Goal: Task Accomplishment & Management: Use online tool/utility

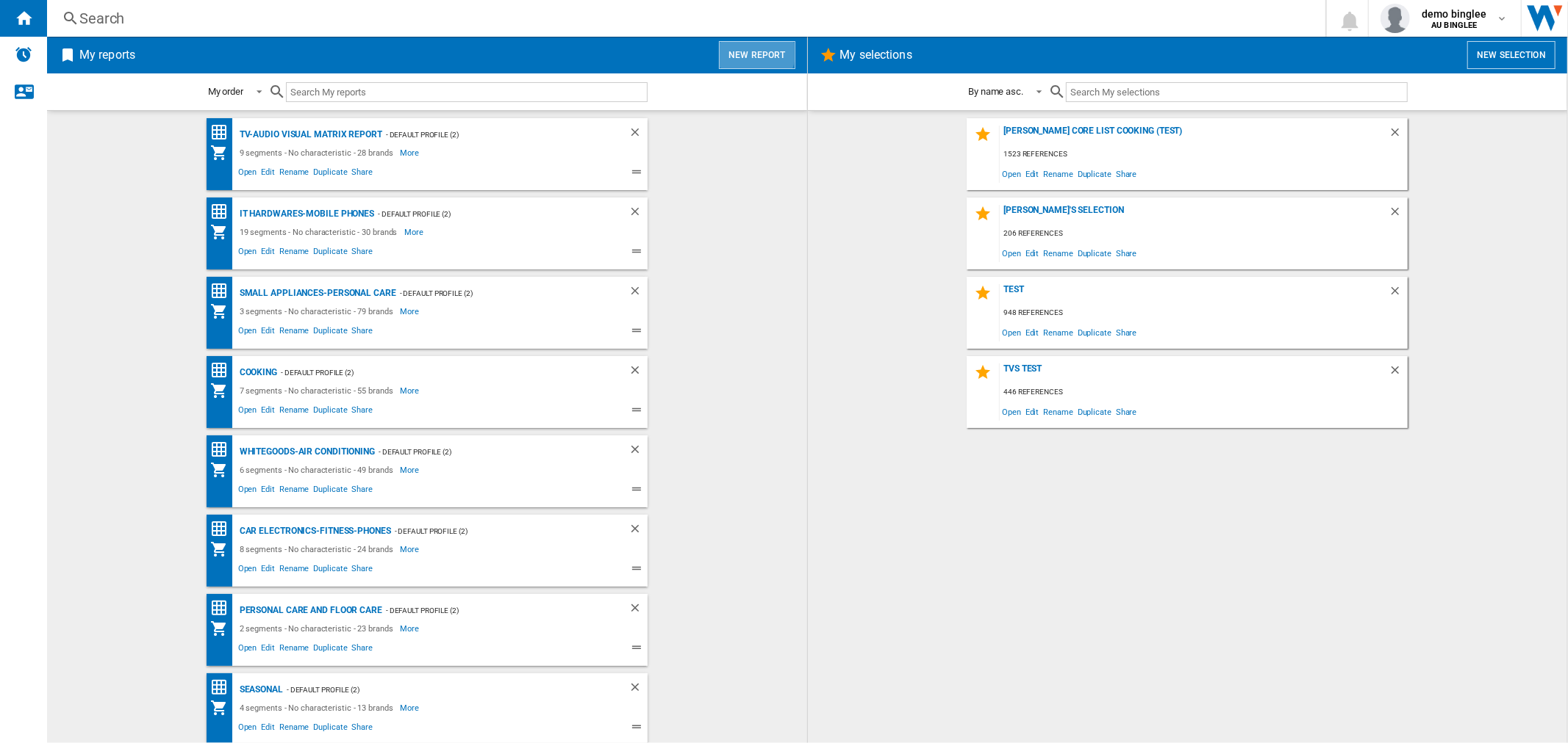
click at [747, 50] on button "New report" at bounding box center [757, 55] width 75 height 28
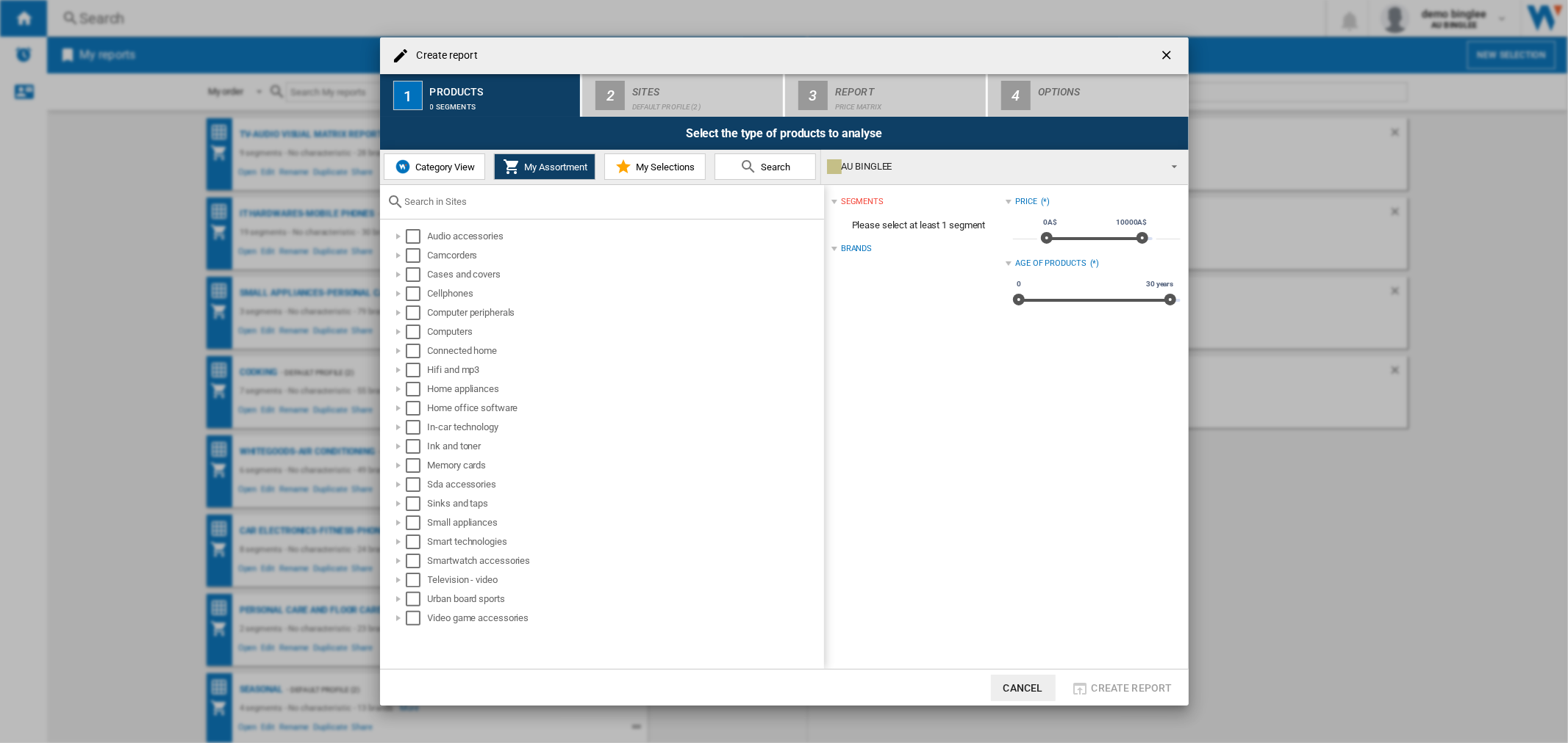
click at [438, 196] on input "text" at bounding box center [611, 201] width 411 height 11
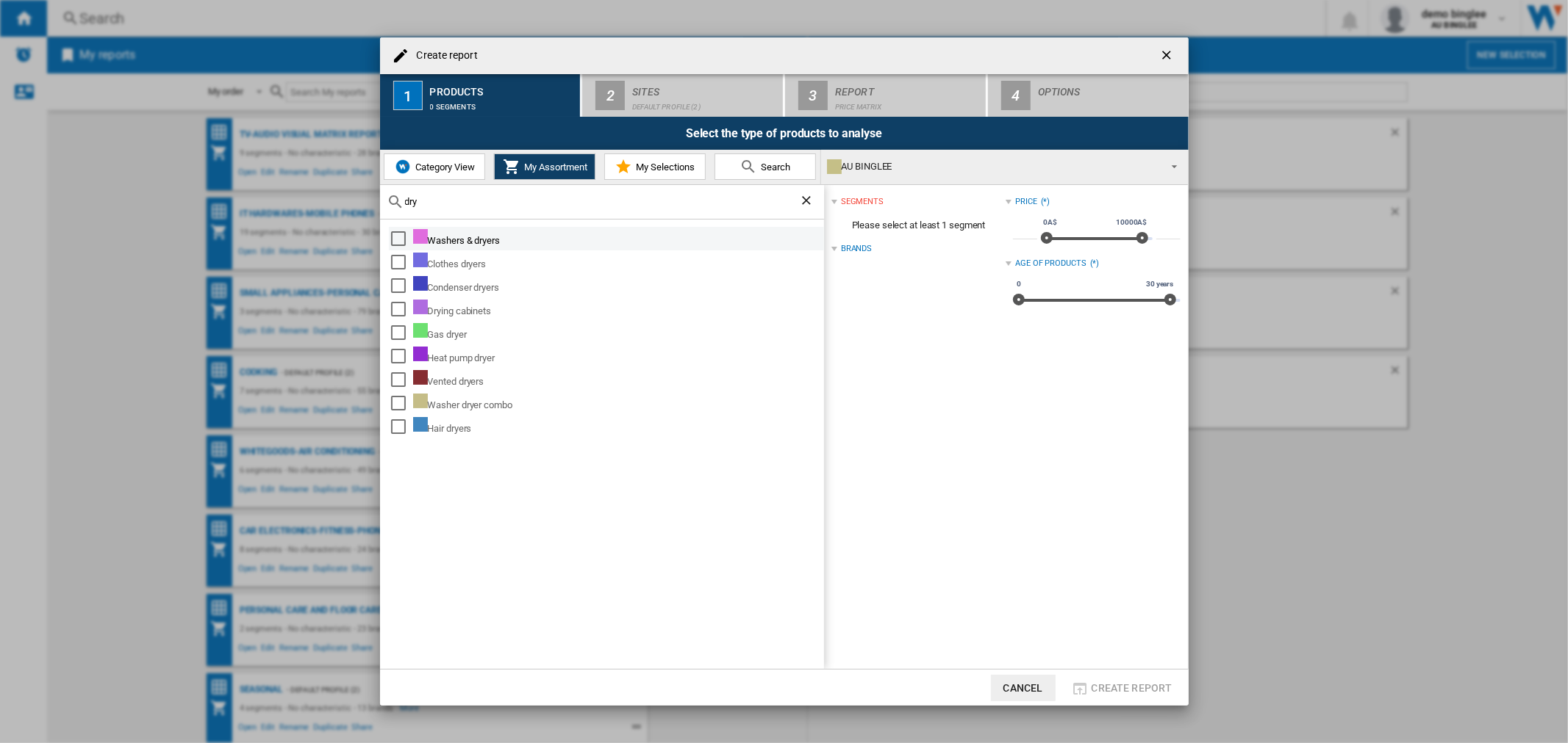
type input "dry"
click at [394, 238] on div "Select" at bounding box center [398, 238] width 15 height 15
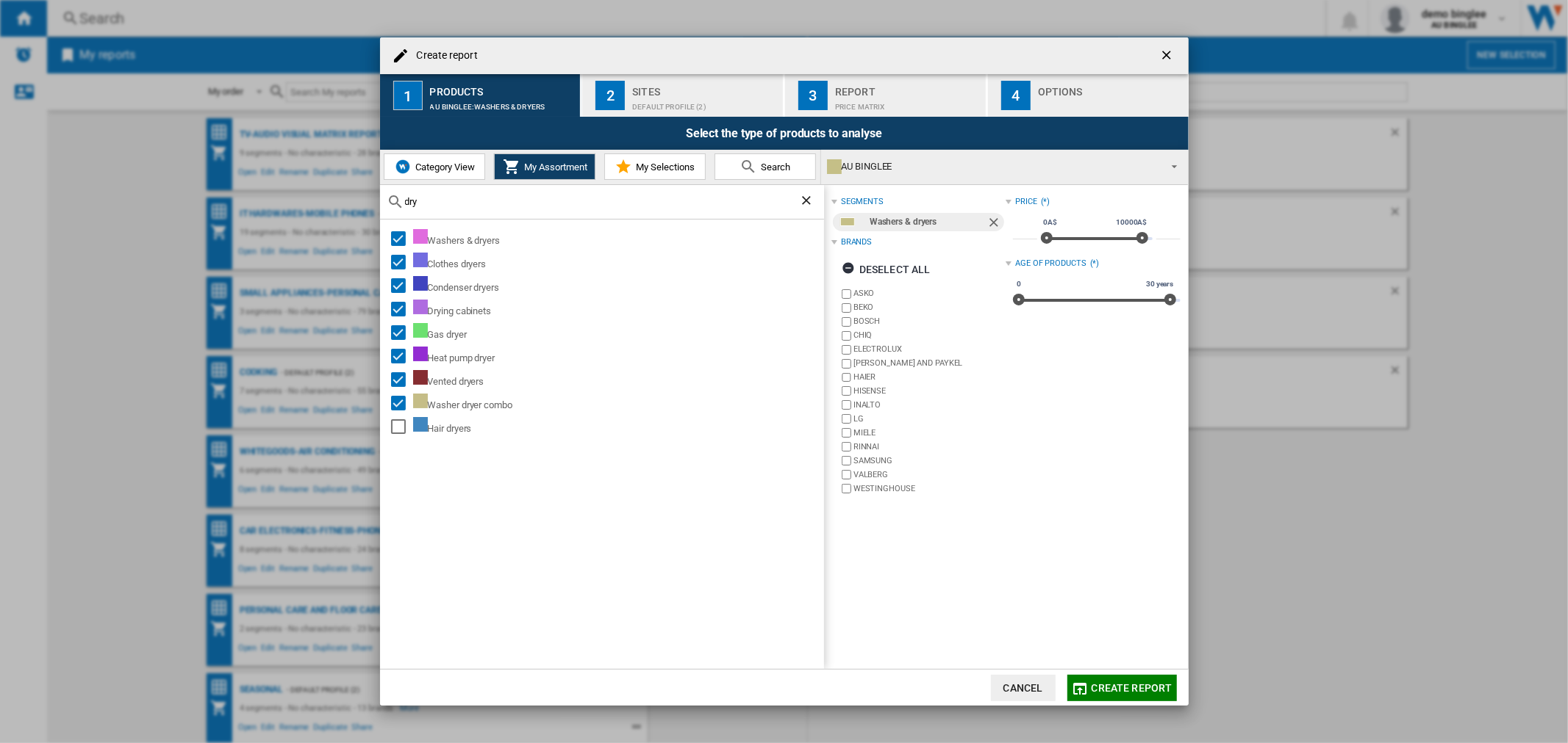
click at [1120, 686] on span "Create report" at bounding box center [1132, 688] width 81 height 11
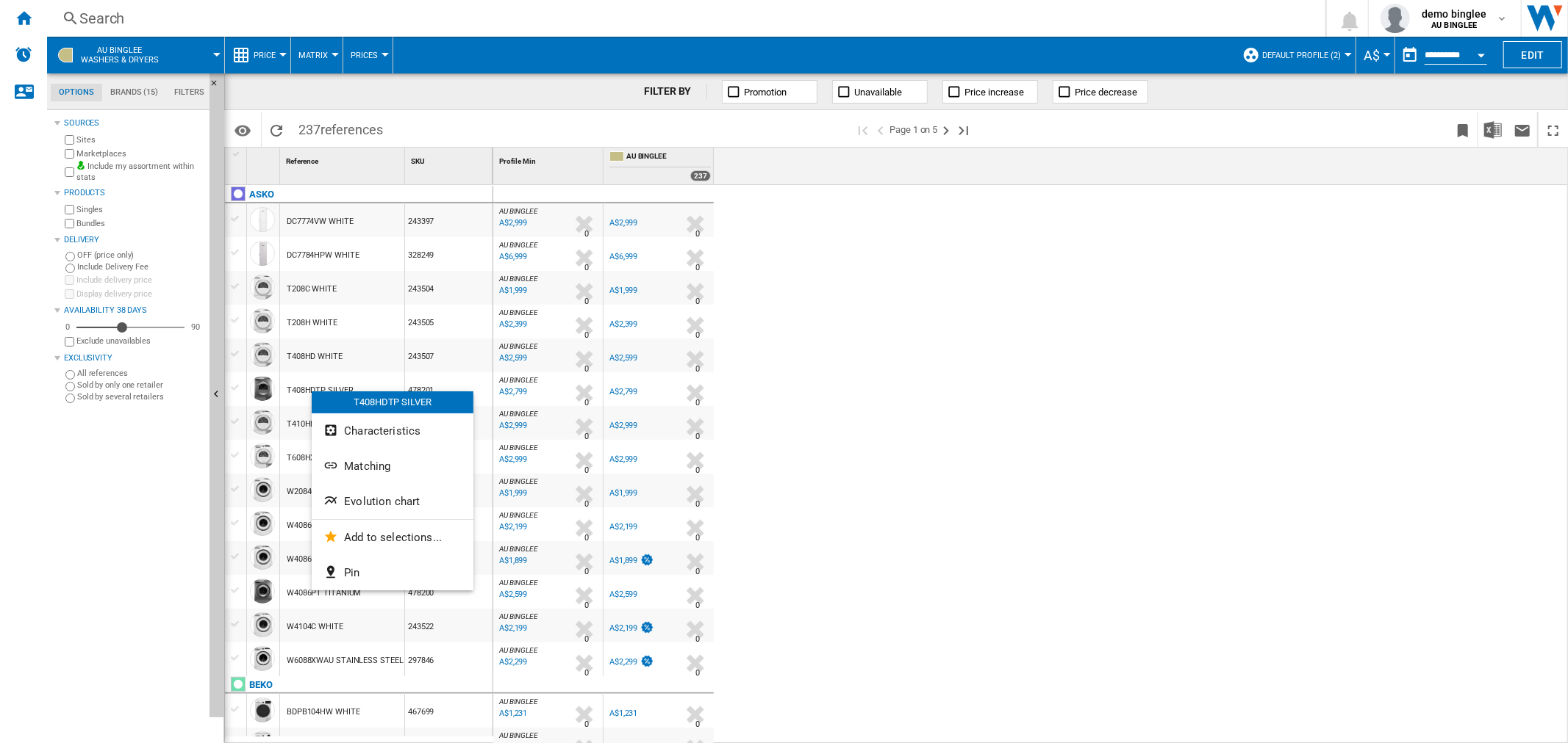
click at [316, 392] on div "T408HDTP SILVER" at bounding box center [392, 402] width 161 height 22
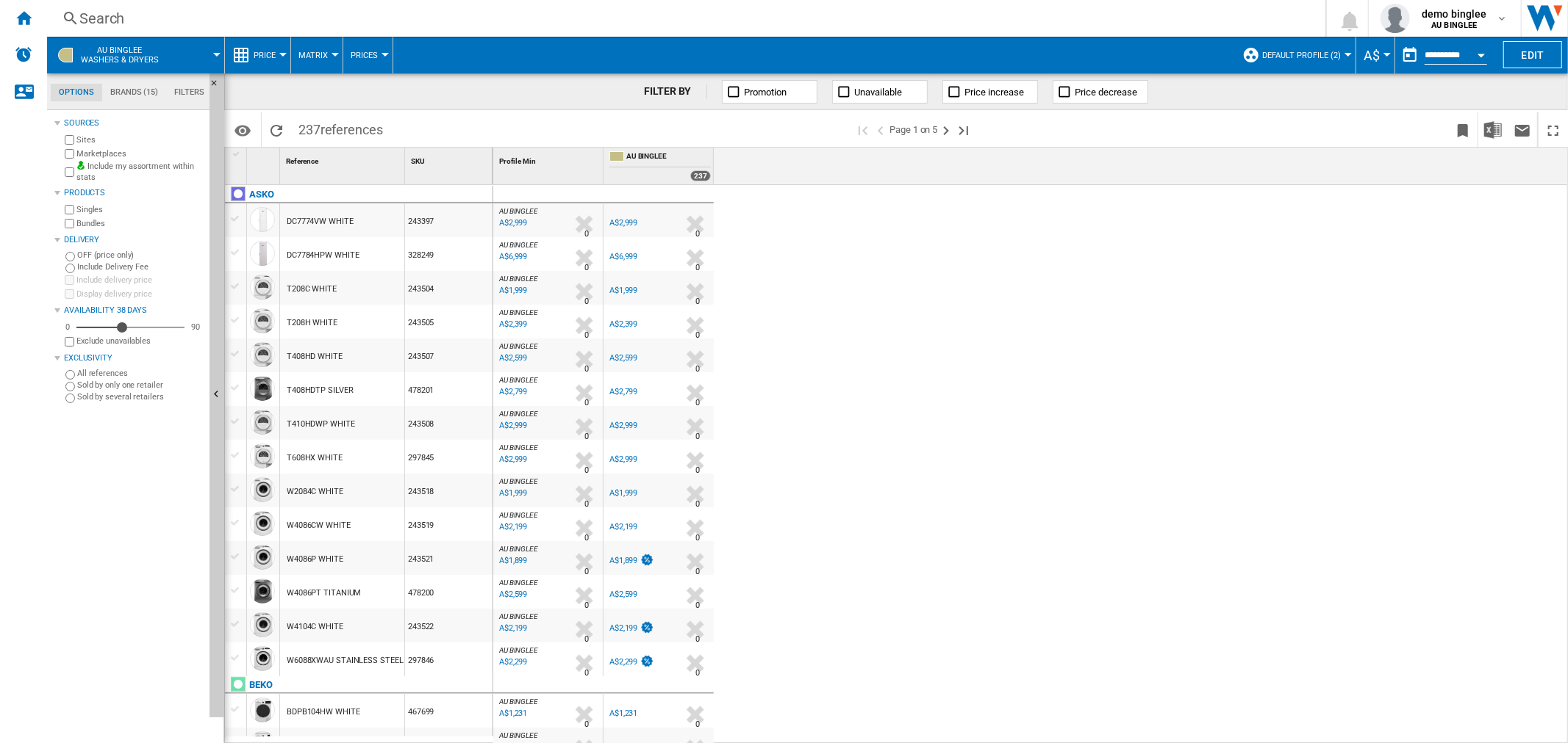
click at [629, 392] on div "A$2,799" at bounding box center [623, 392] width 28 height 10
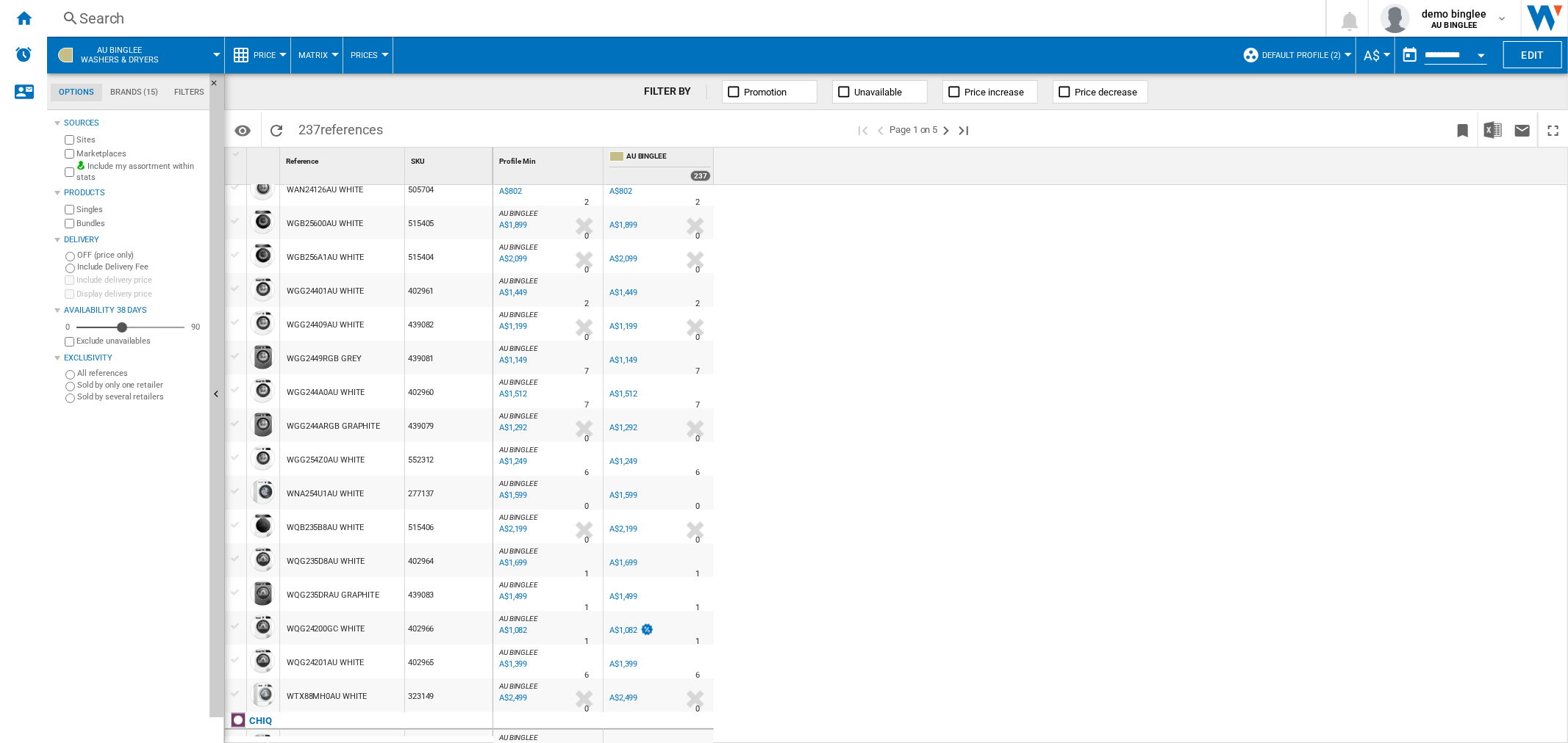
scroll to position [1061, 0]
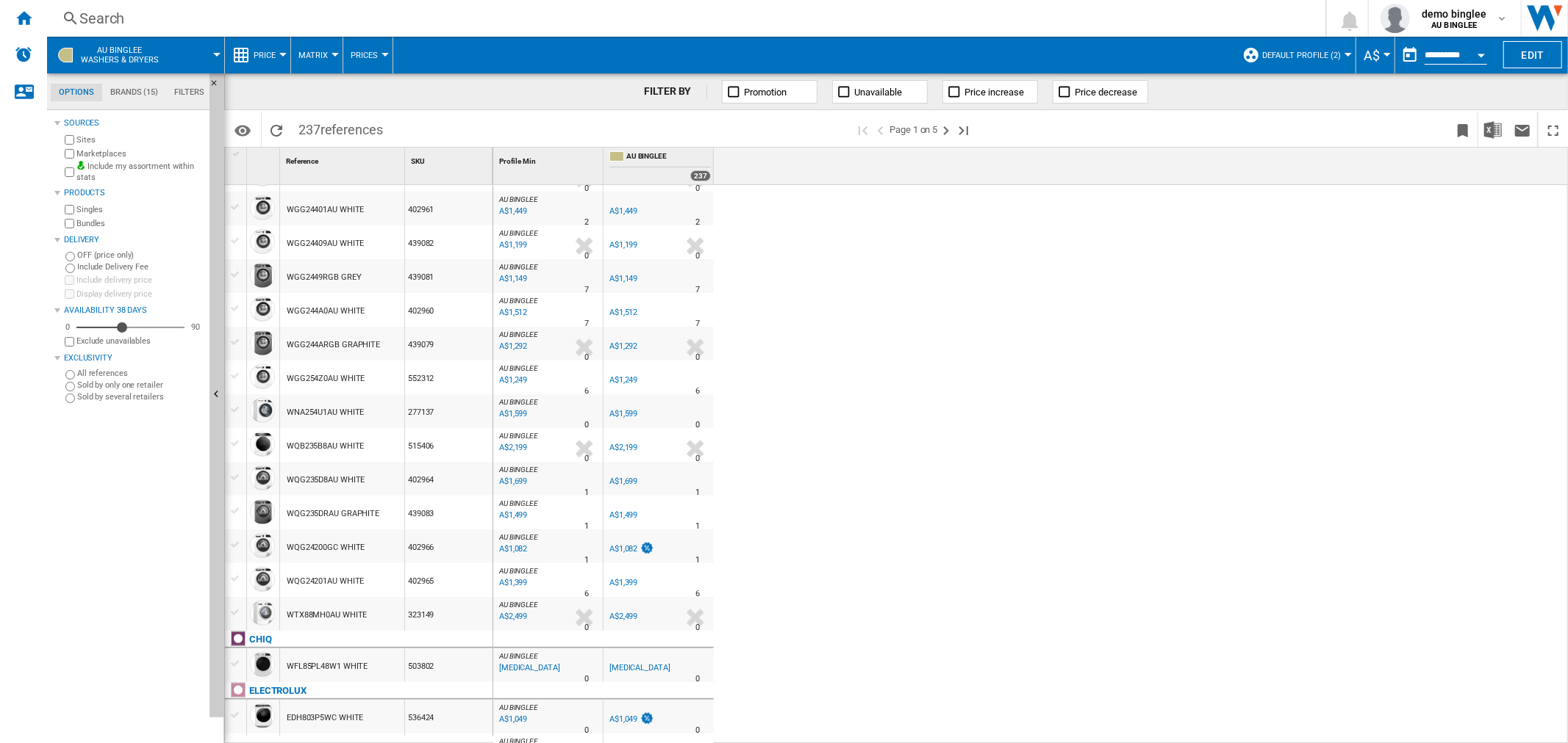
click at [627, 512] on div "A$1,499" at bounding box center [623, 515] width 28 height 10
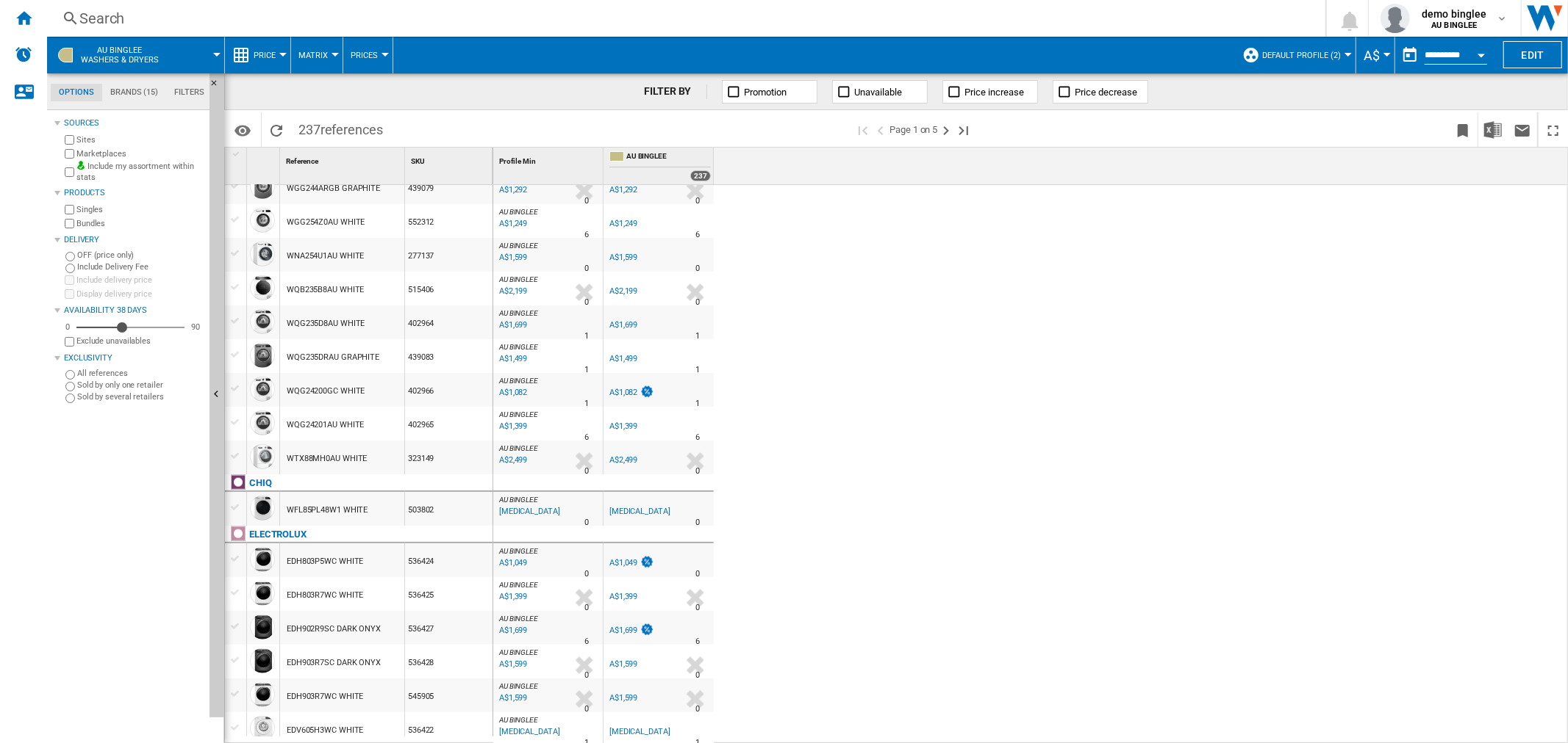
scroll to position [1218, 0]
click at [625, 560] on div "A$1,049" at bounding box center [623, 563] width 28 height 10
click at [947, 132] on ng-md-icon "Next page" at bounding box center [946, 131] width 18 height 18
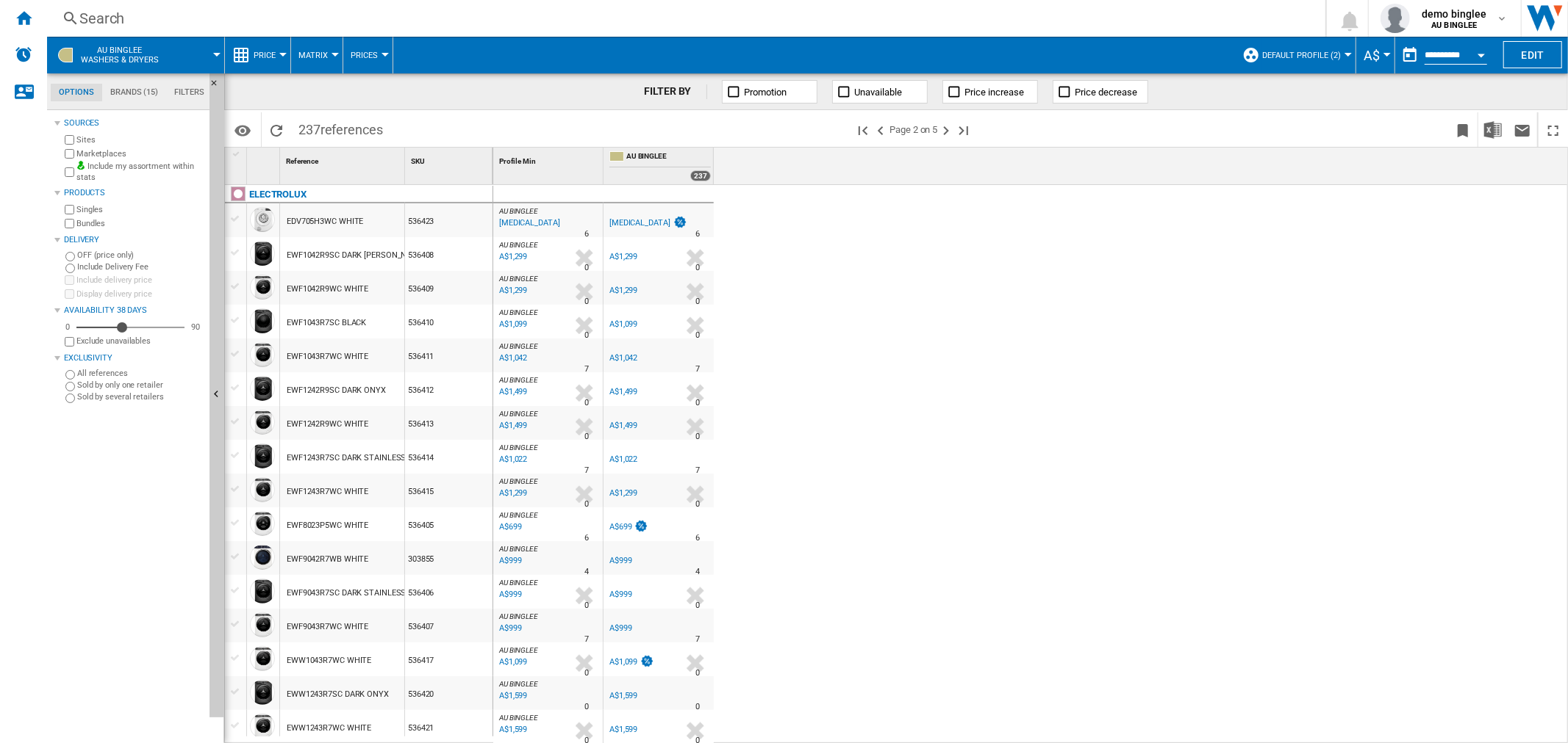
click at [628, 392] on div "A$1,499" at bounding box center [623, 392] width 28 height 10
click at [1534, 53] on button "Edit" at bounding box center [1533, 54] width 59 height 27
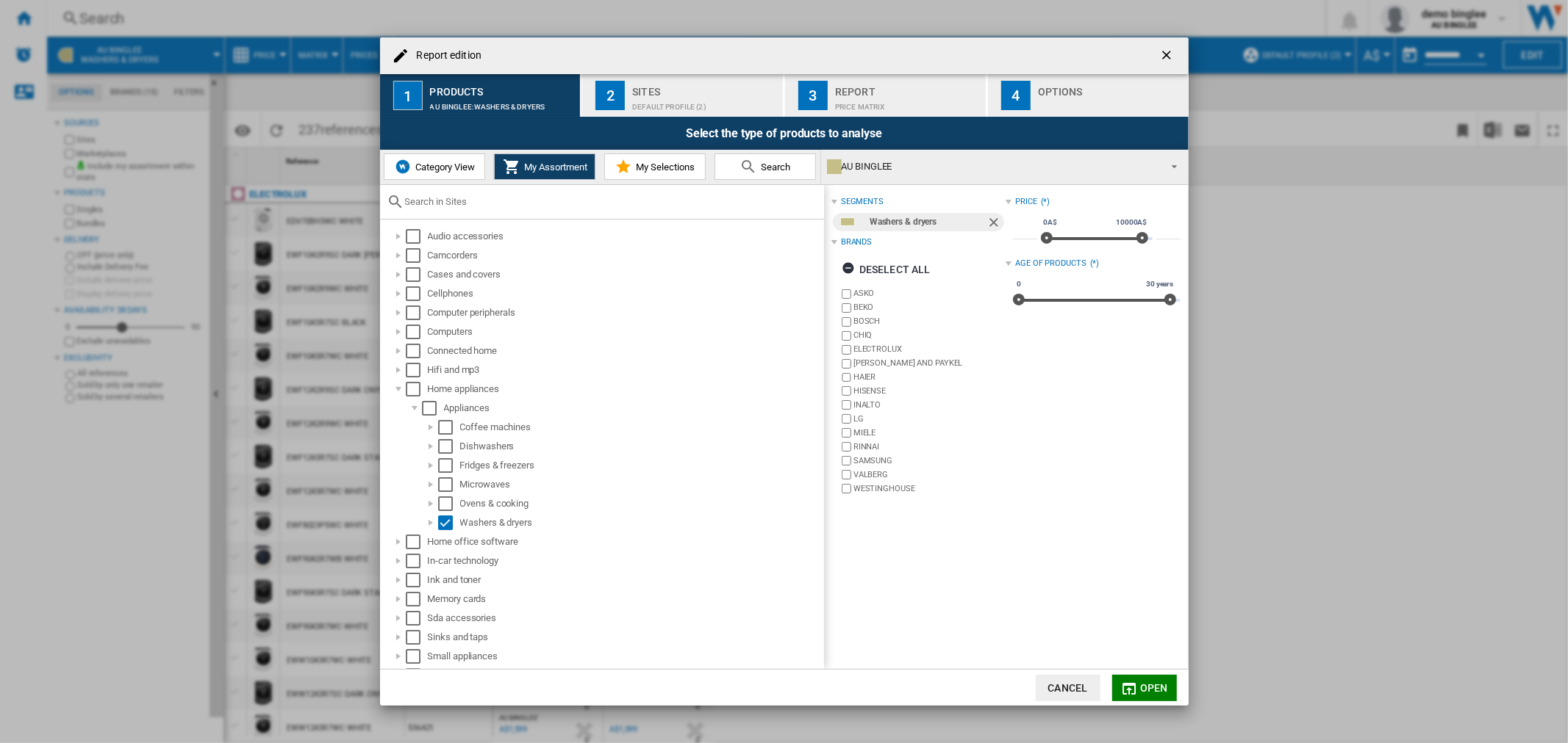
click at [444, 170] on span "Category View" at bounding box center [443, 166] width 63 height 11
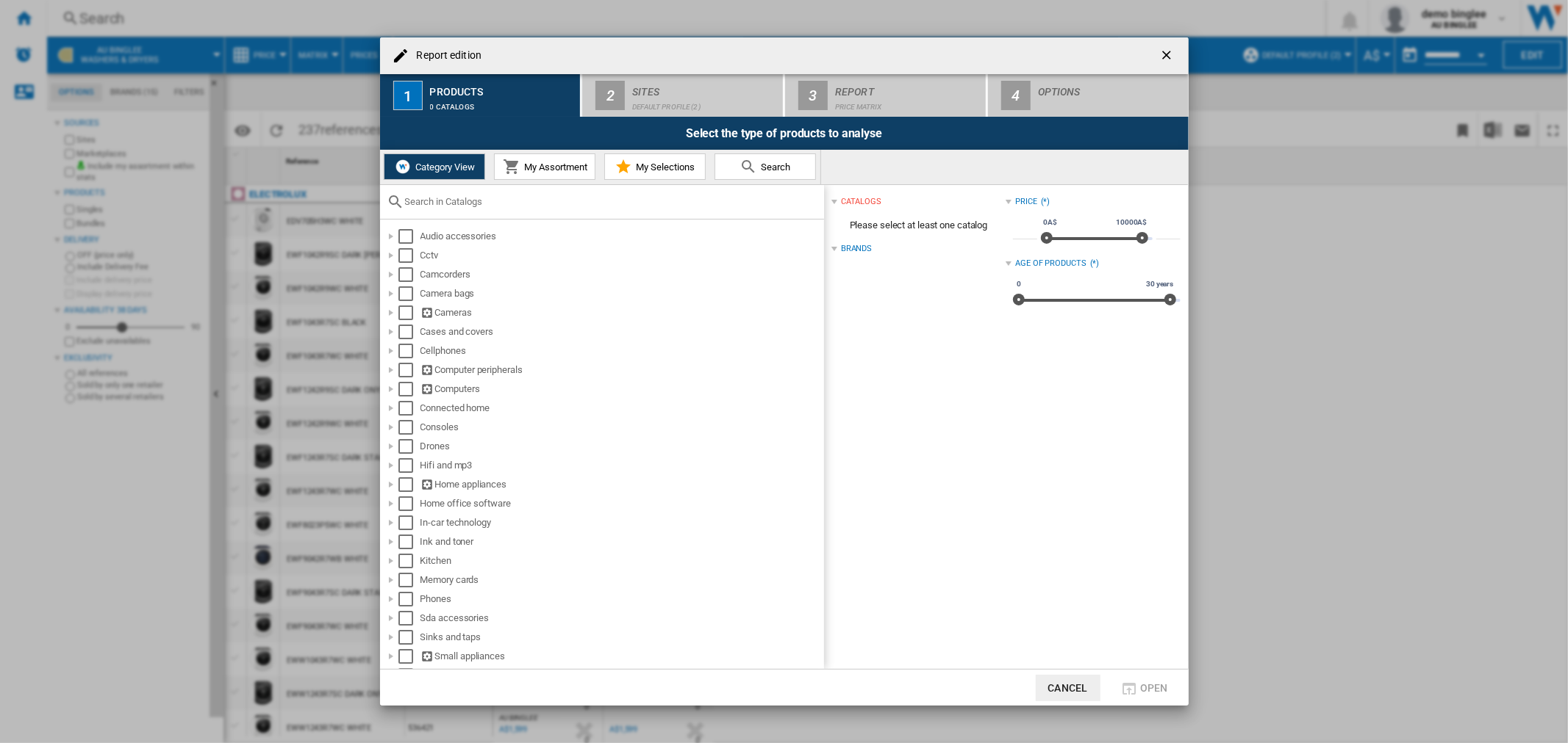
click at [419, 202] on input "Report edition ..." at bounding box center [611, 201] width 411 height 11
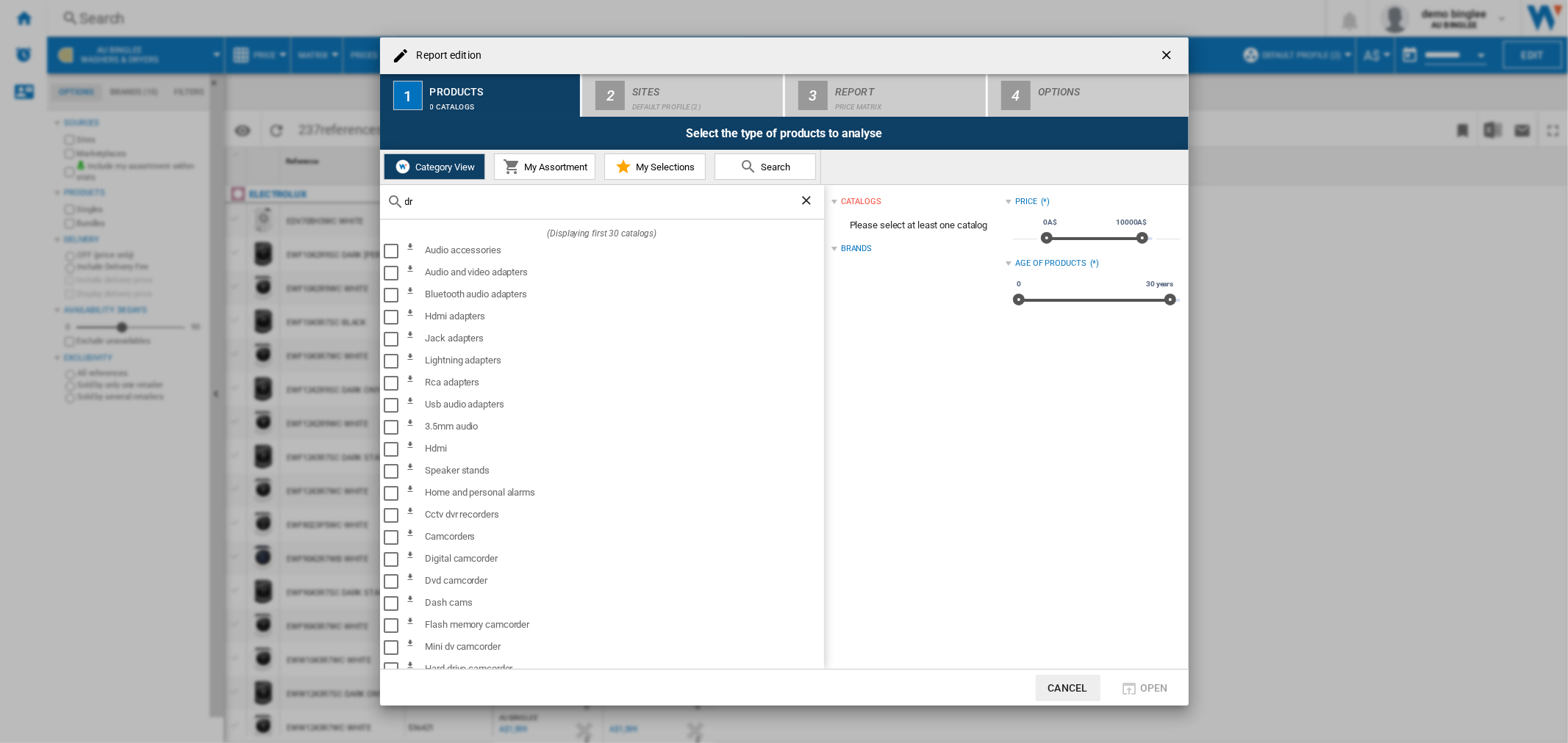
type input "d"
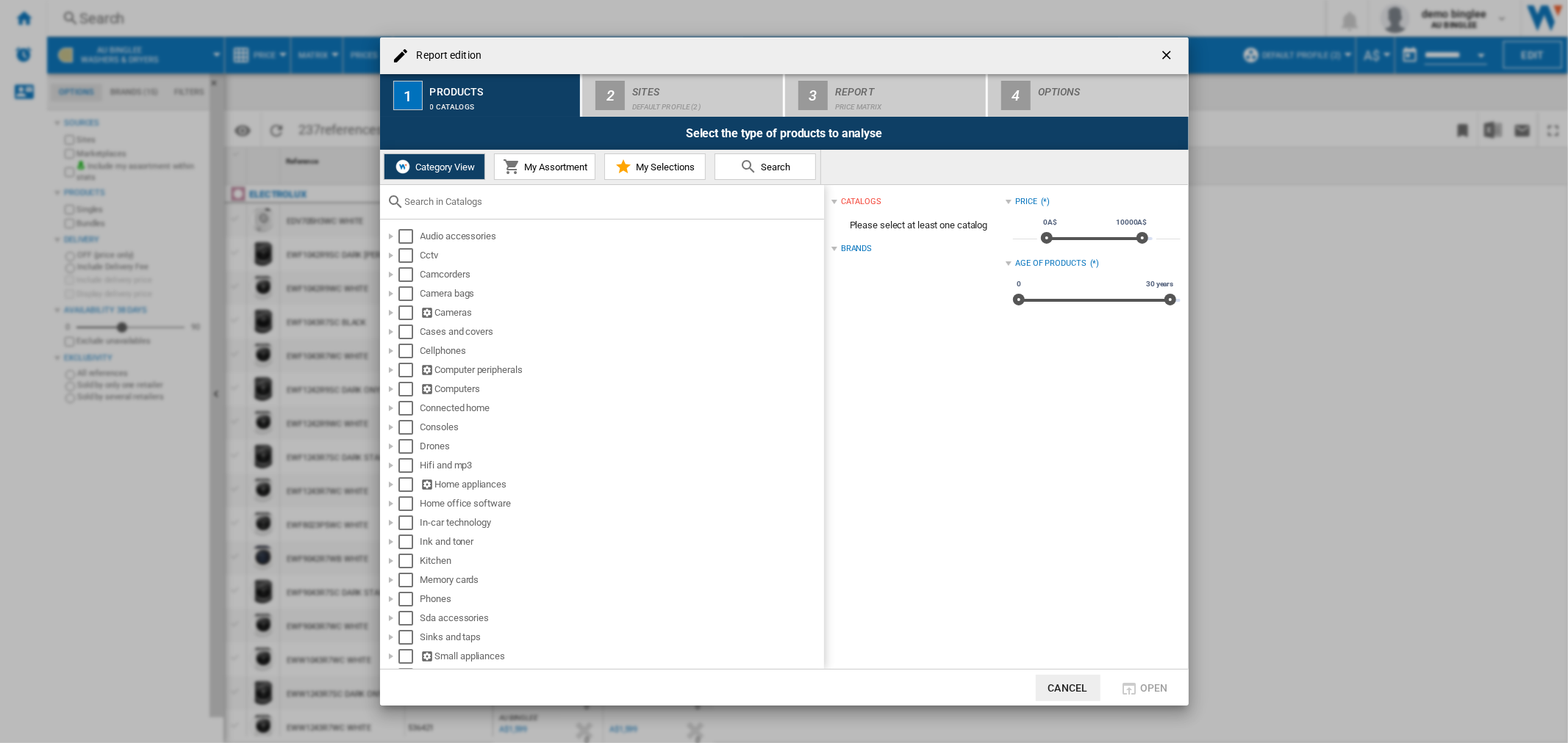
type input "a"
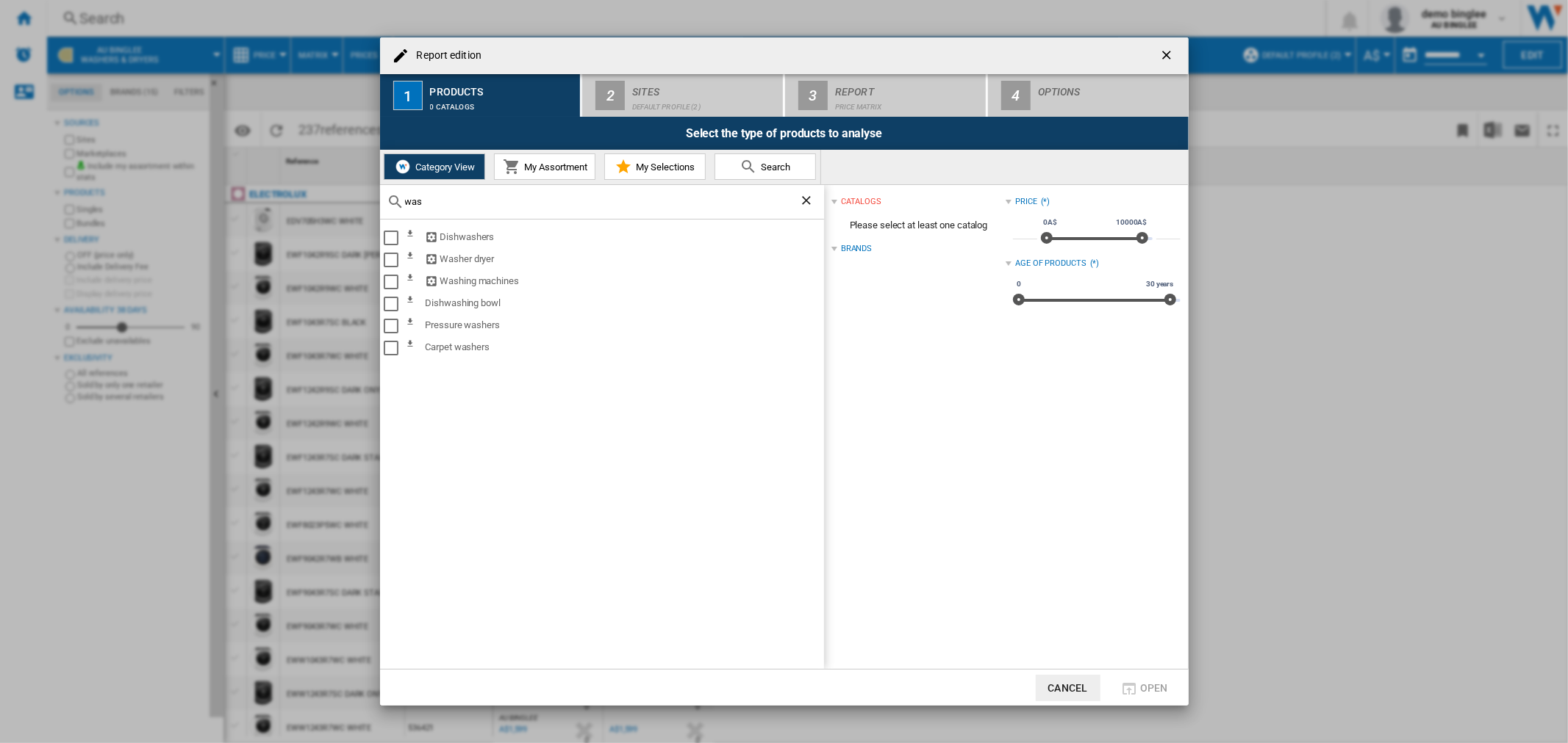
type input "was"
click at [1049, 680] on button "Cancel" at bounding box center [1067, 688] width 65 height 26
